Goal: Find specific page/section: Find specific page/section

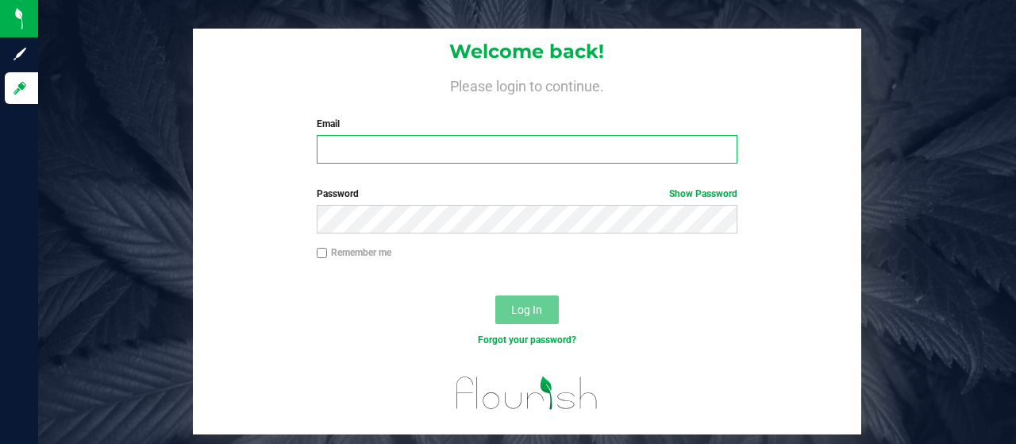
click at [359, 156] on input "Email" at bounding box center [527, 149] width 421 height 29
type input "[EMAIL_ADDRESS][DOMAIN_NAME]"
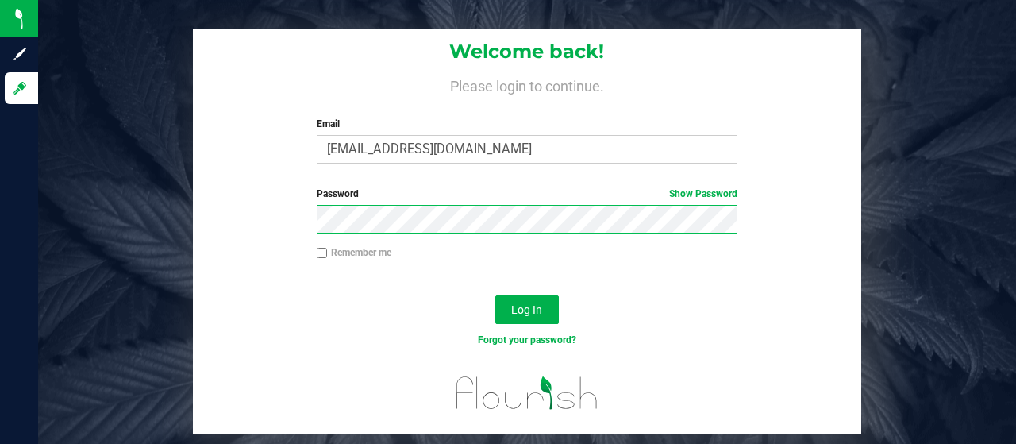
click at [495, 295] on button "Log In" at bounding box center [526, 309] width 63 height 29
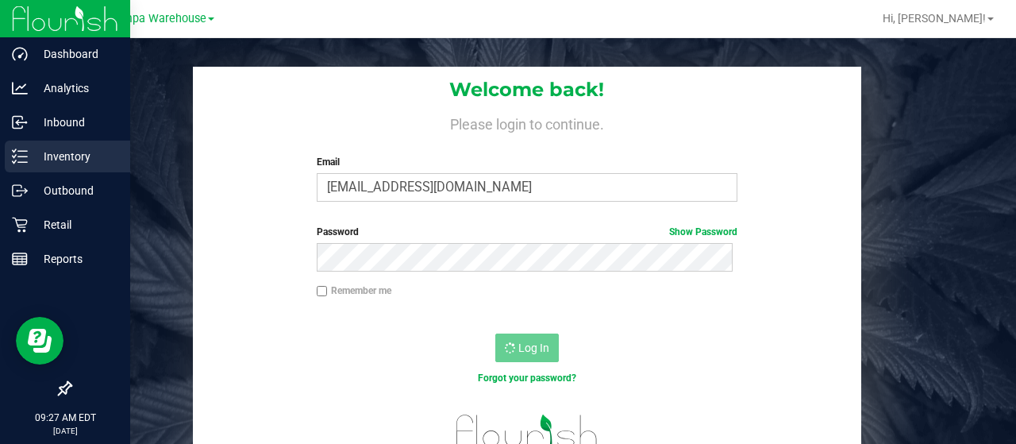
click at [13, 167] on div "Inventory" at bounding box center [67, 156] width 125 height 32
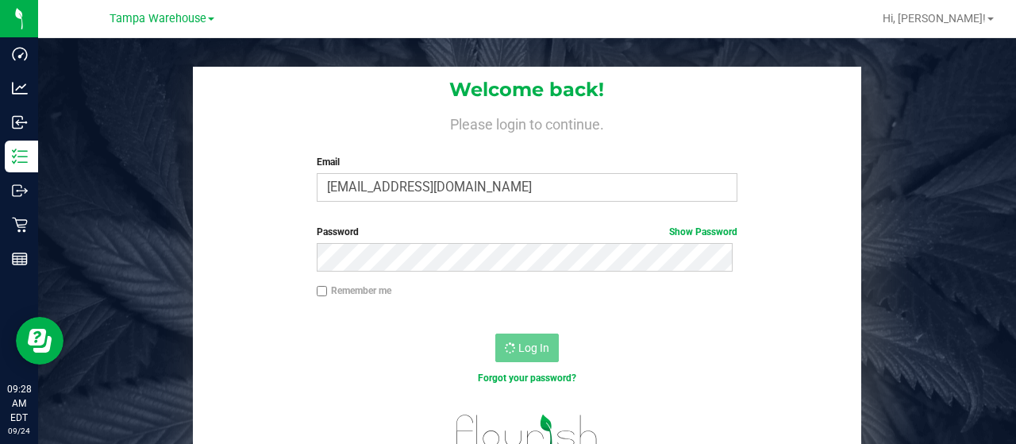
click at [48, 160] on div "Welcome back! Please login to continue. Email [EMAIL_ADDRESS][DOMAIN_NAME] Requ…" at bounding box center [527, 270] width 1002 height 406
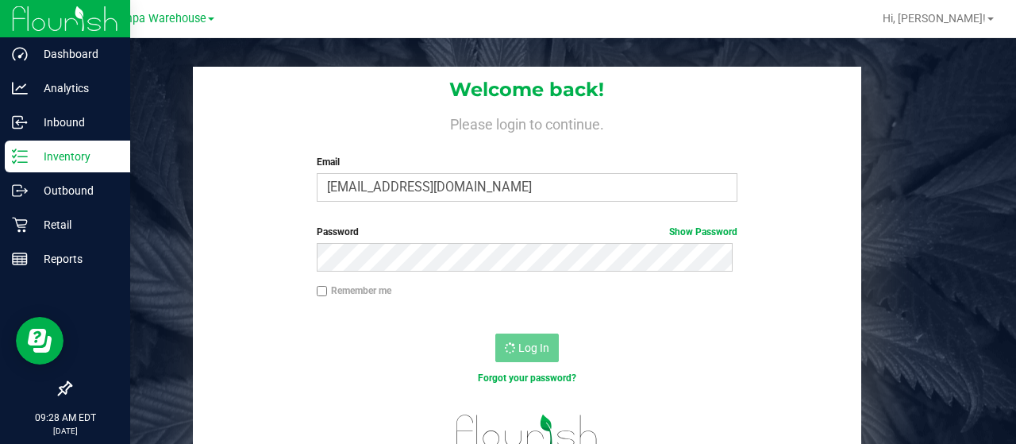
click at [37, 161] on p "Inventory" at bounding box center [75, 156] width 95 height 19
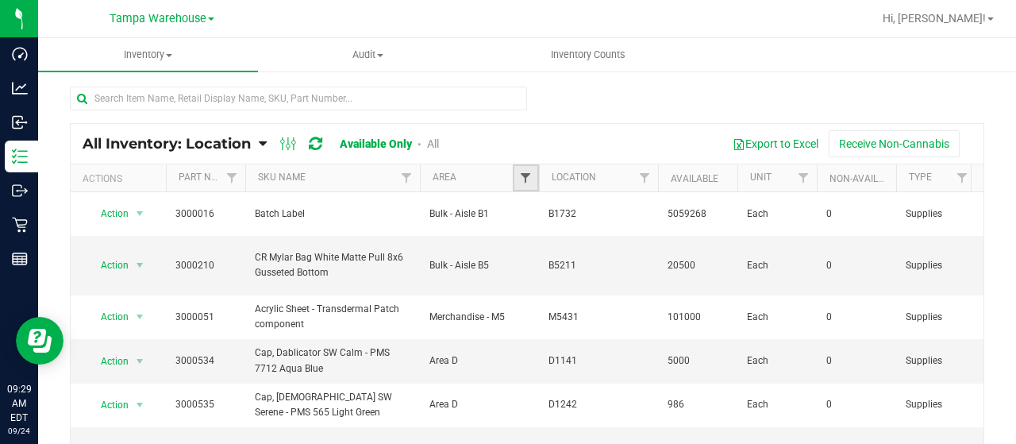
click at [527, 176] on span "Filter" at bounding box center [525, 177] width 13 height 13
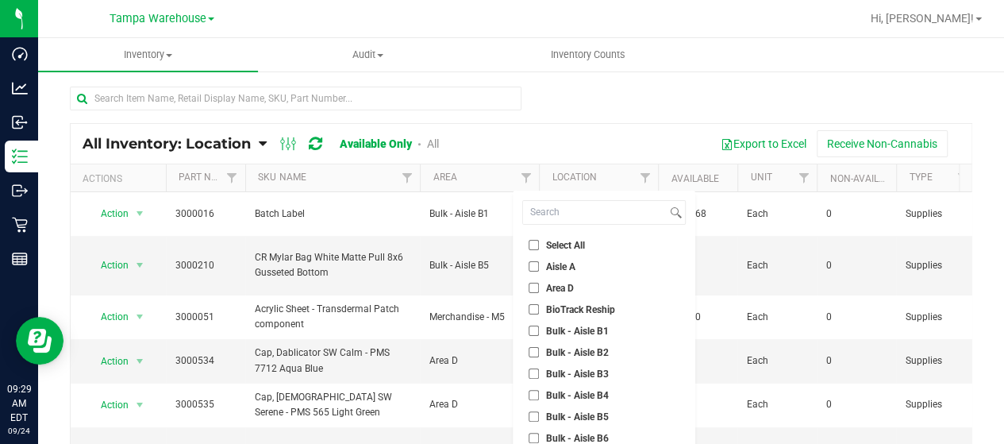
click at [538, 287] on input "Area D" at bounding box center [534, 288] width 10 height 10
checkbox input "true"
click at [532, 334] on input "Bulk - Aisle B1" at bounding box center [534, 330] width 10 height 10
checkbox input "true"
click at [534, 347] on input "Bulk - Aisle B2" at bounding box center [534, 352] width 10 height 10
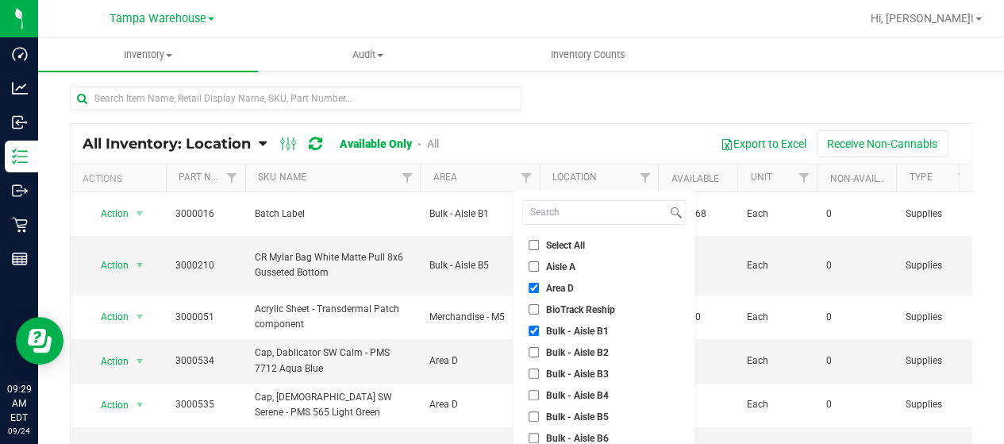
checkbox input "true"
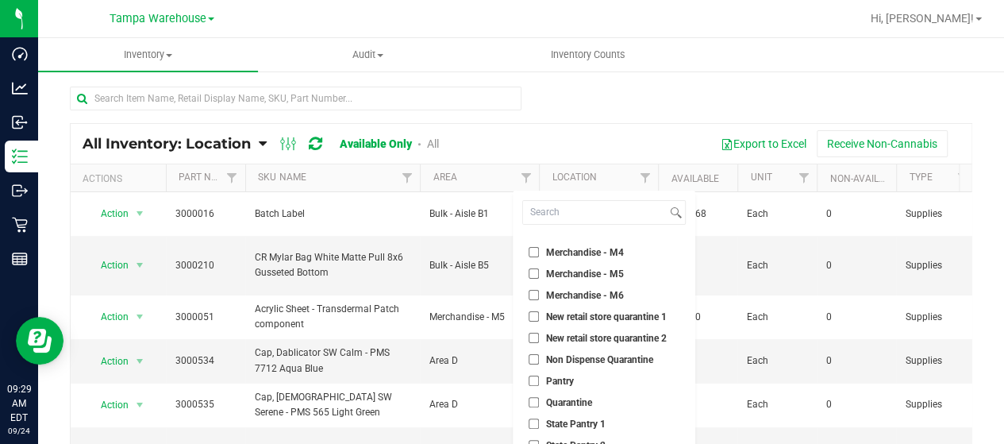
scroll to position [105, 0]
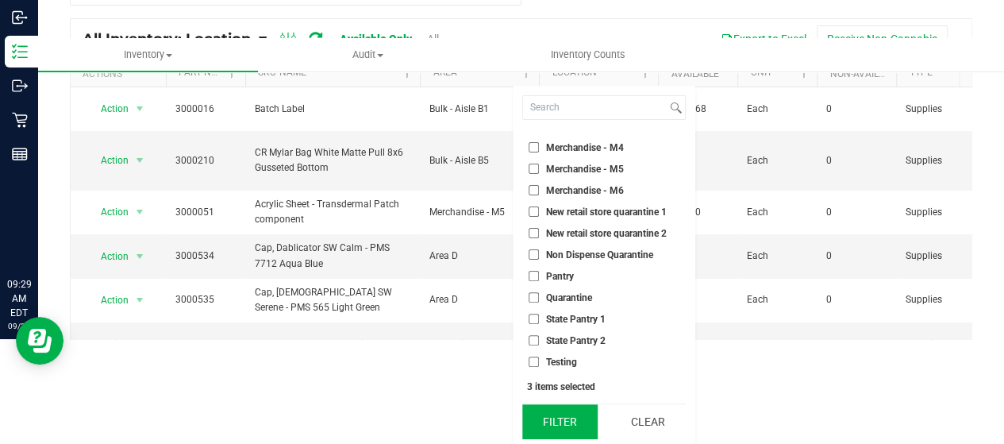
click at [556, 415] on button "Filter" at bounding box center [560, 421] width 76 height 35
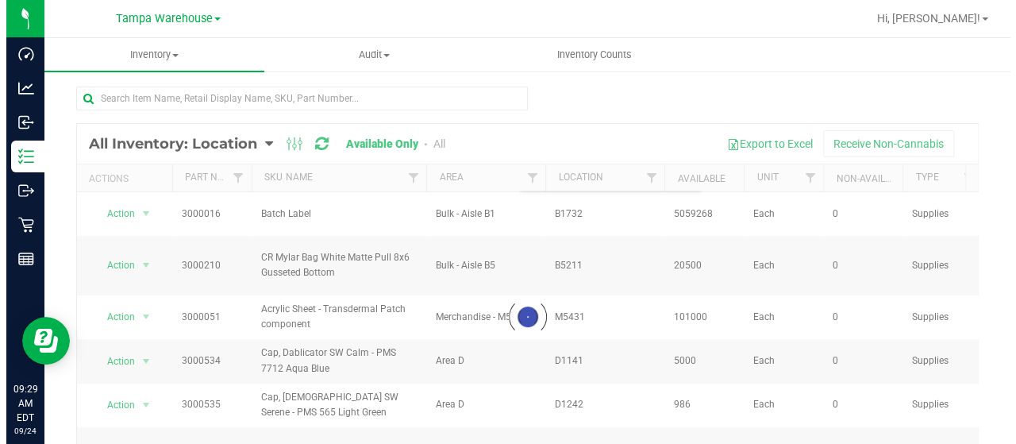
scroll to position [0, 0]
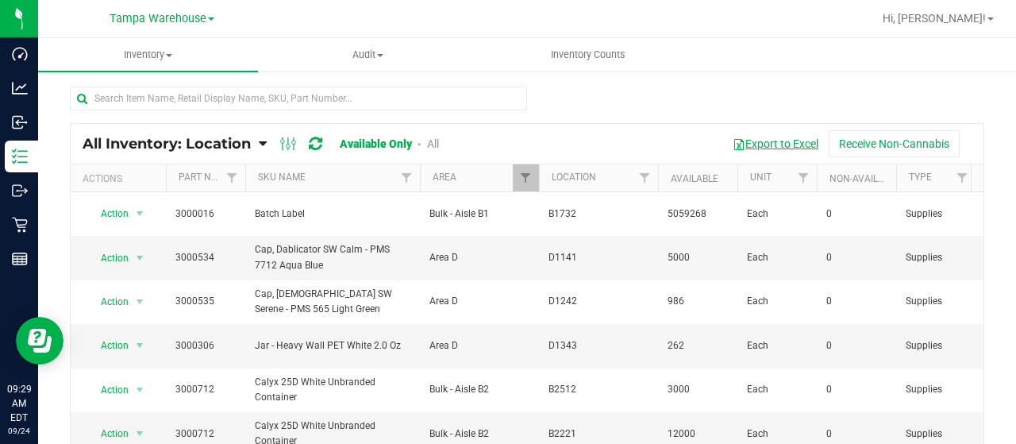
click at [778, 142] on button "Export to Excel" at bounding box center [775, 143] width 106 height 27
